Goal: Check status

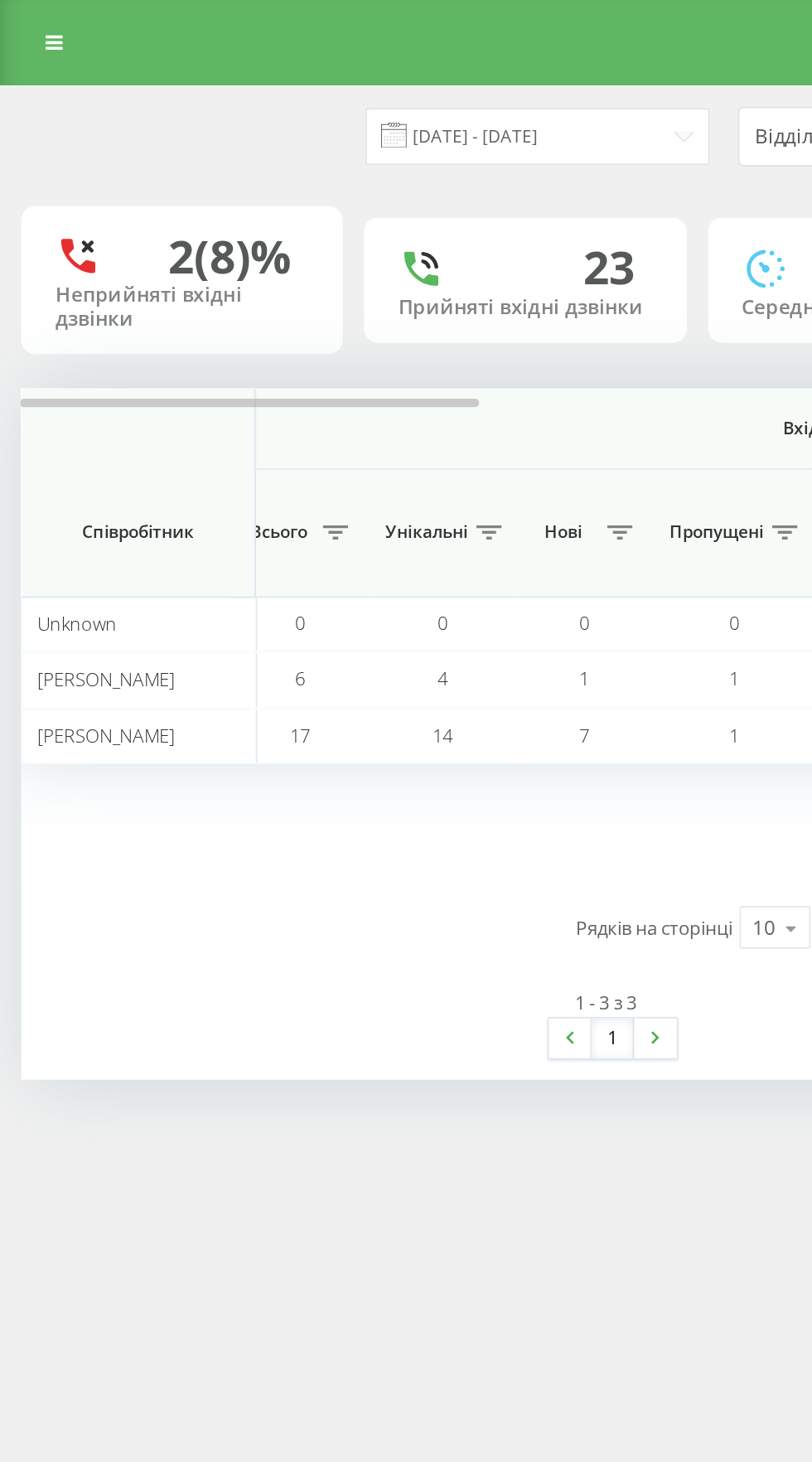
scroll to position [0, 12]
click at [360, 90] on input "[DATE] - [DATE]" at bounding box center [313, 79] width 201 height 32
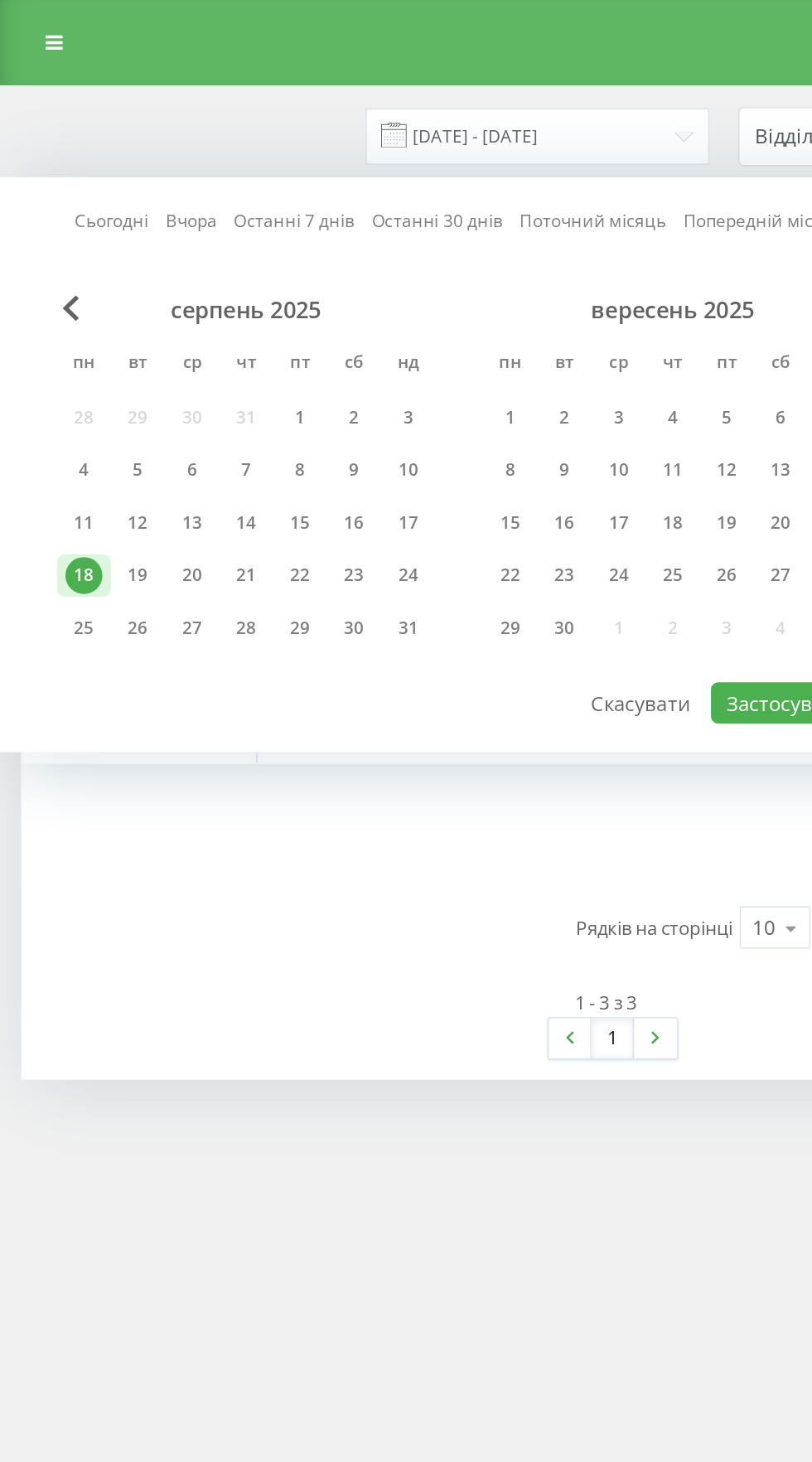
click at [60, 131] on link "Сьогодні" at bounding box center [65, 129] width 43 height 16
click at [449, 413] on button "Застосувати" at bounding box center [458, 410] width 88 height 24
type input "[DATE] - [DATE]"
